Goal: Transaction & Acquisition: Book appointment/travel/reservation

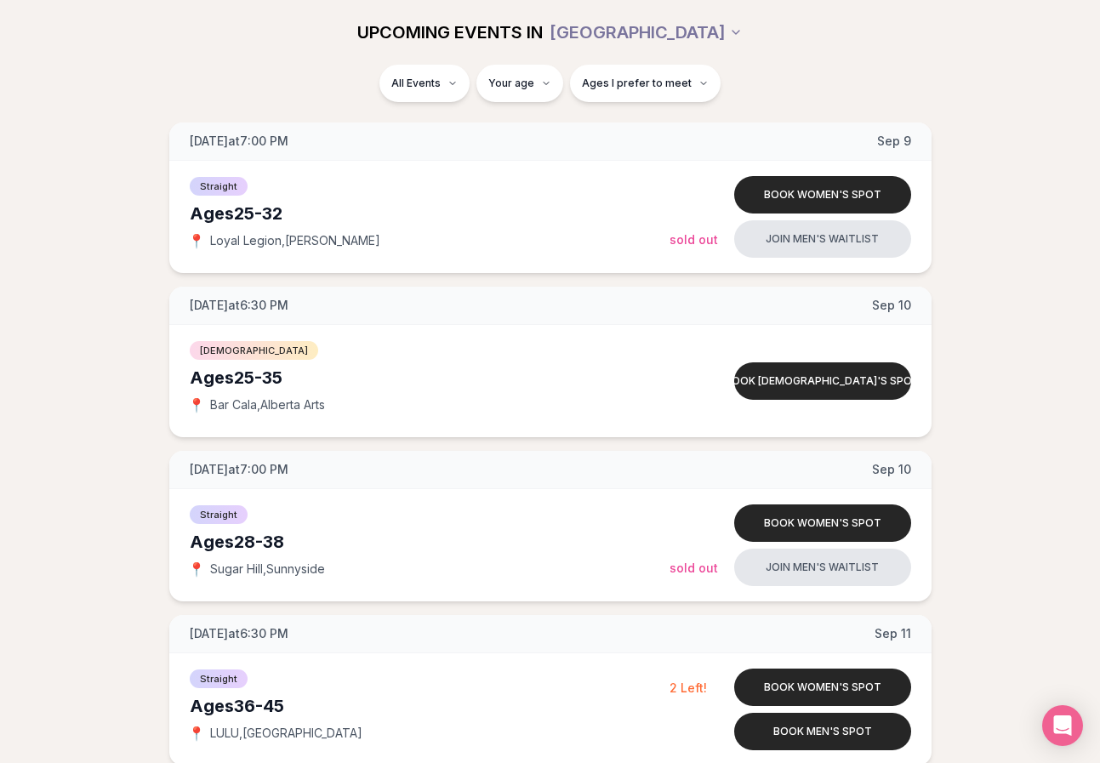
scroll to position [2852, 0]
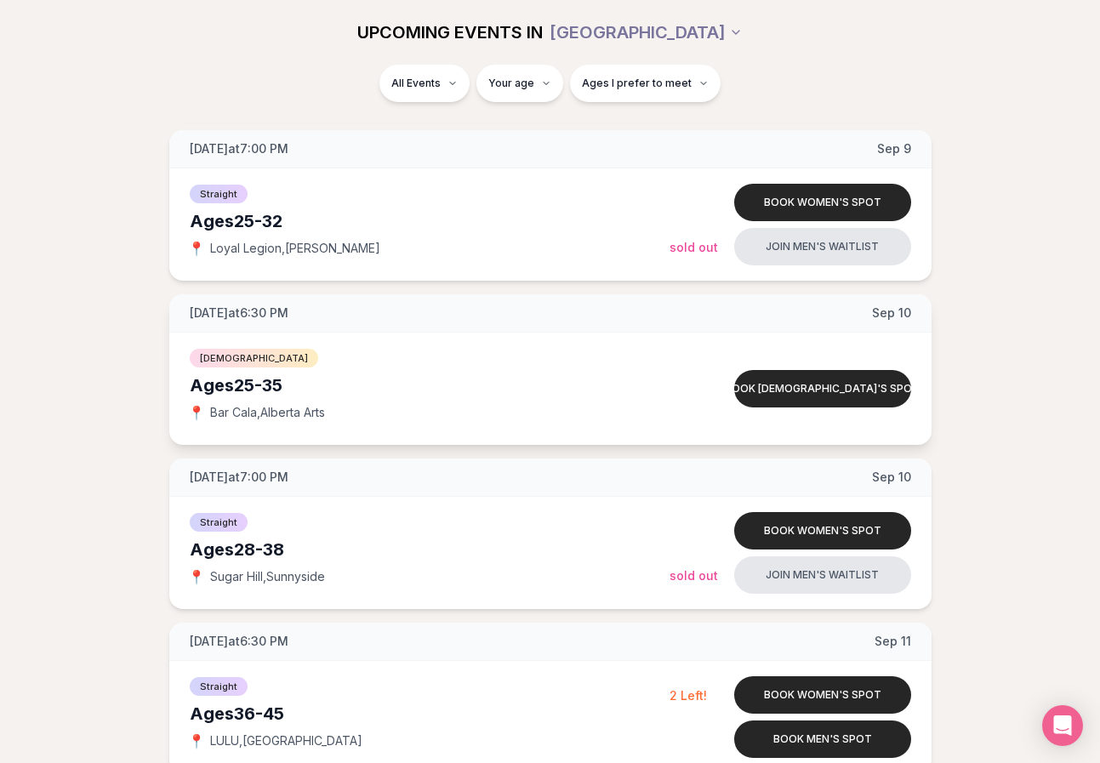
click at [553, 378] on div "Ages [DEMOGRAPHIC_DATA]" at bounding box center [430, 385] width 480 height 24
click at [790, 387] on button "Book [DEMOGRAPHIC_DATA]'s spot" at bounding box center [822, 388] width 177 height 37
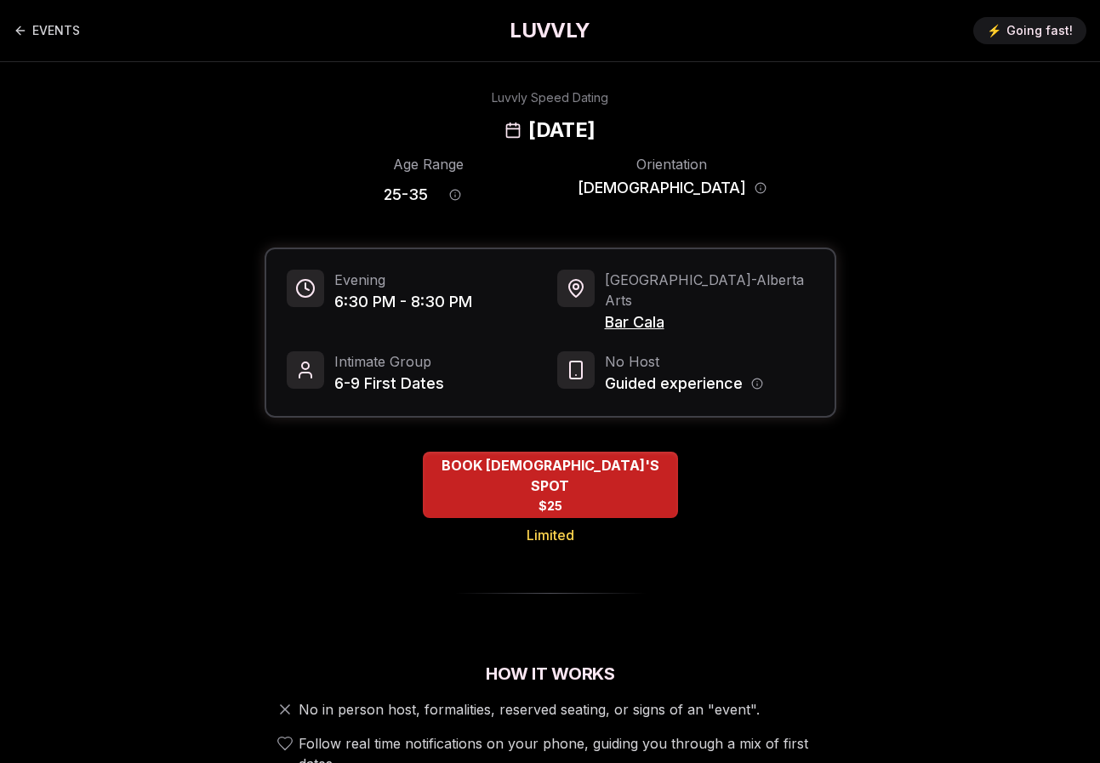
click at [313, 512] on div "BOOK [DEMOGRAPHIC_DATA]'S SPOT $25 Limited" at bounding box center [550, 523] width 572 height 142
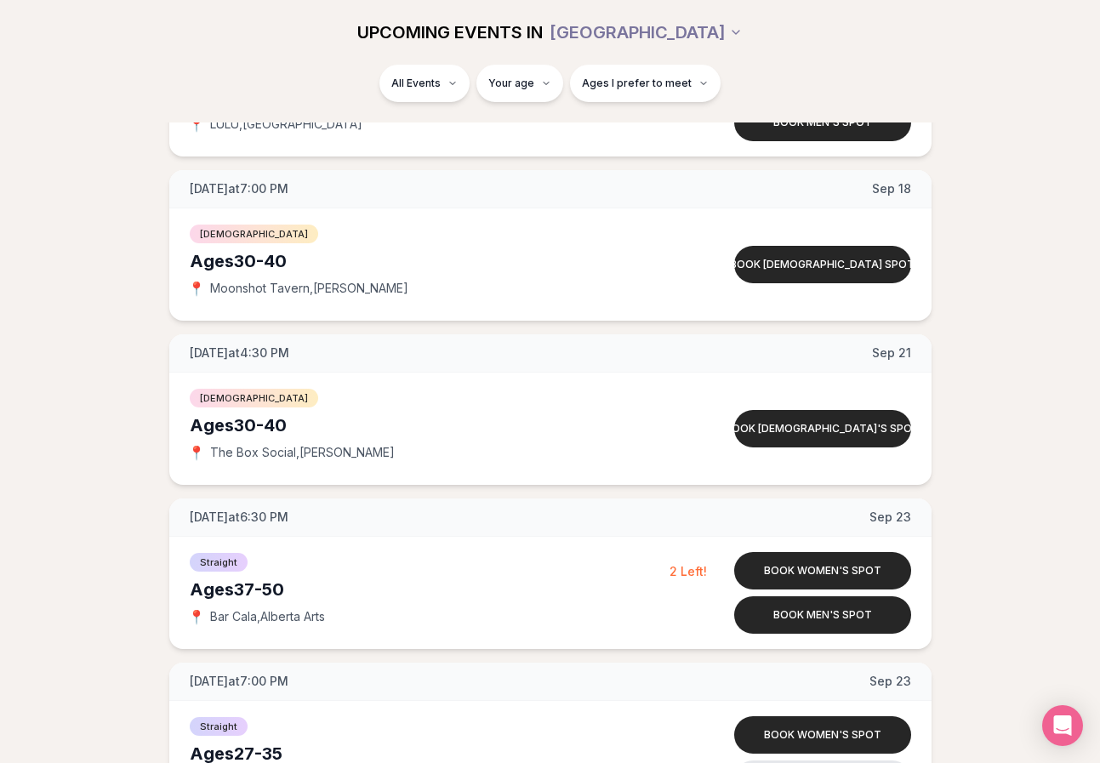
scroll to position [4610, 0]
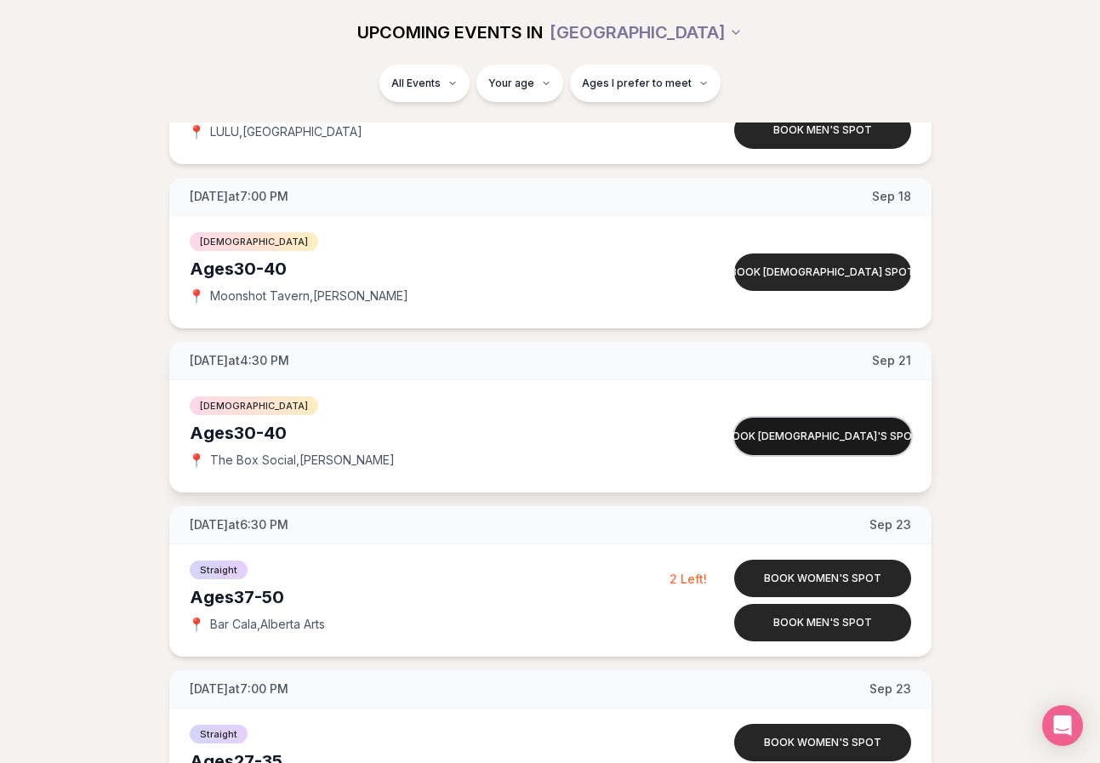
click at [811, 444] on button "Book [DEMOGRAPHIC_DATA]'s spot" at bounding box center [822, 436] width 177 height 37
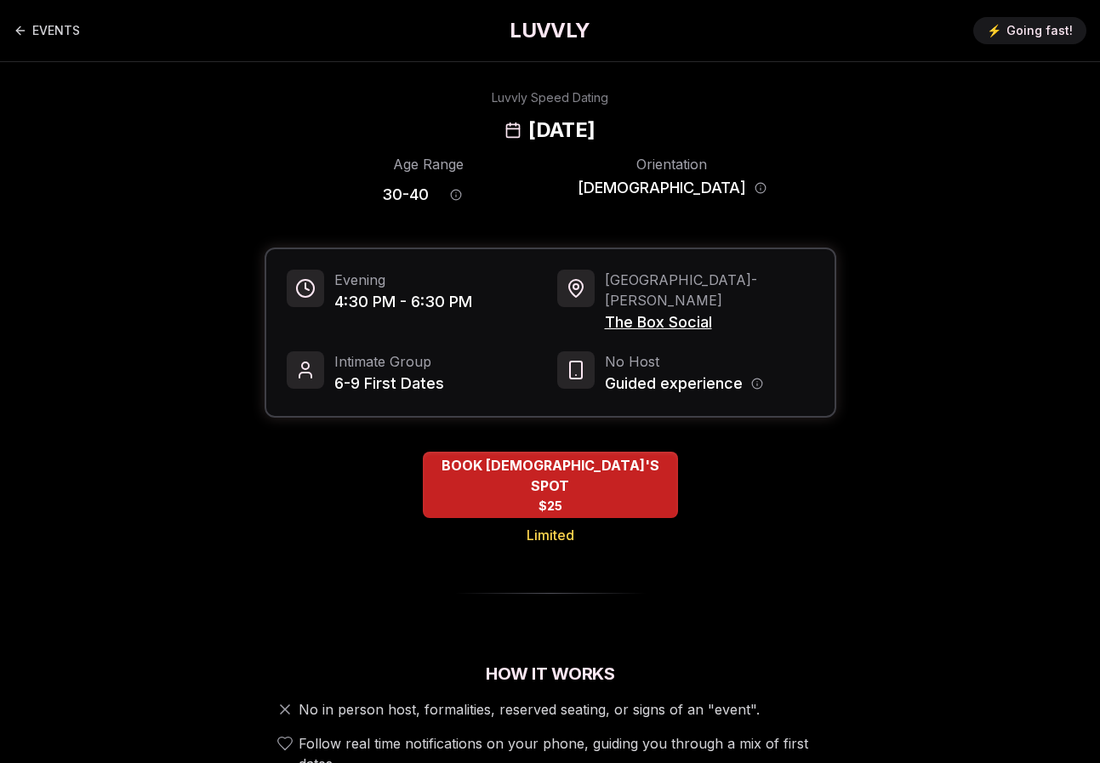
click at [767, 480] on div "BOOK [DEMOGRAPHIC_DATA]'S SPOT $25 Limited" at bounding box center [550, 499] width 572 height 94
